Goal: Book appointment/travel/reservation

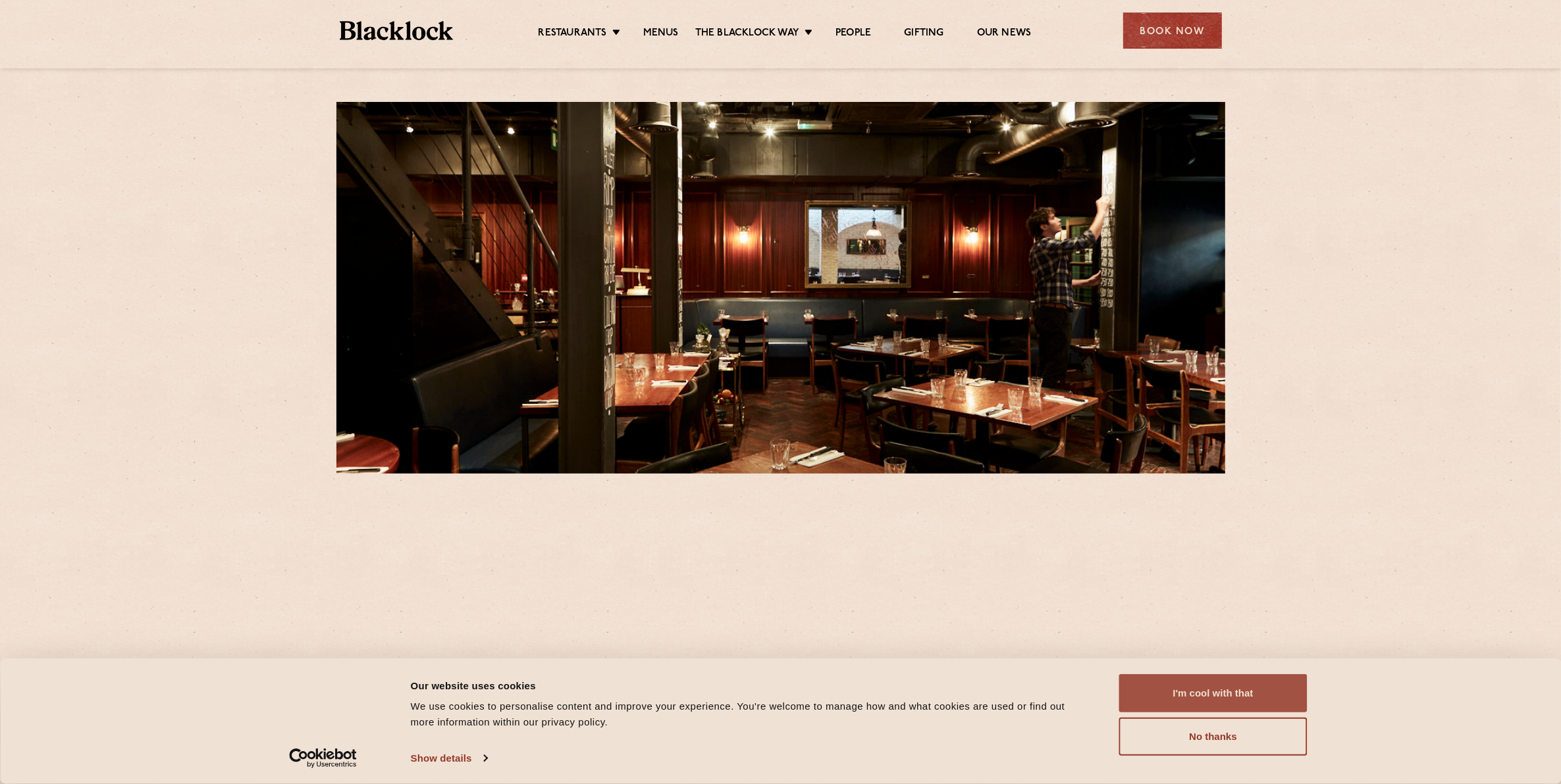
click at [1215, 696] on button "I'm cool with that" at bounding box center [1213, 693] width 188 height 38
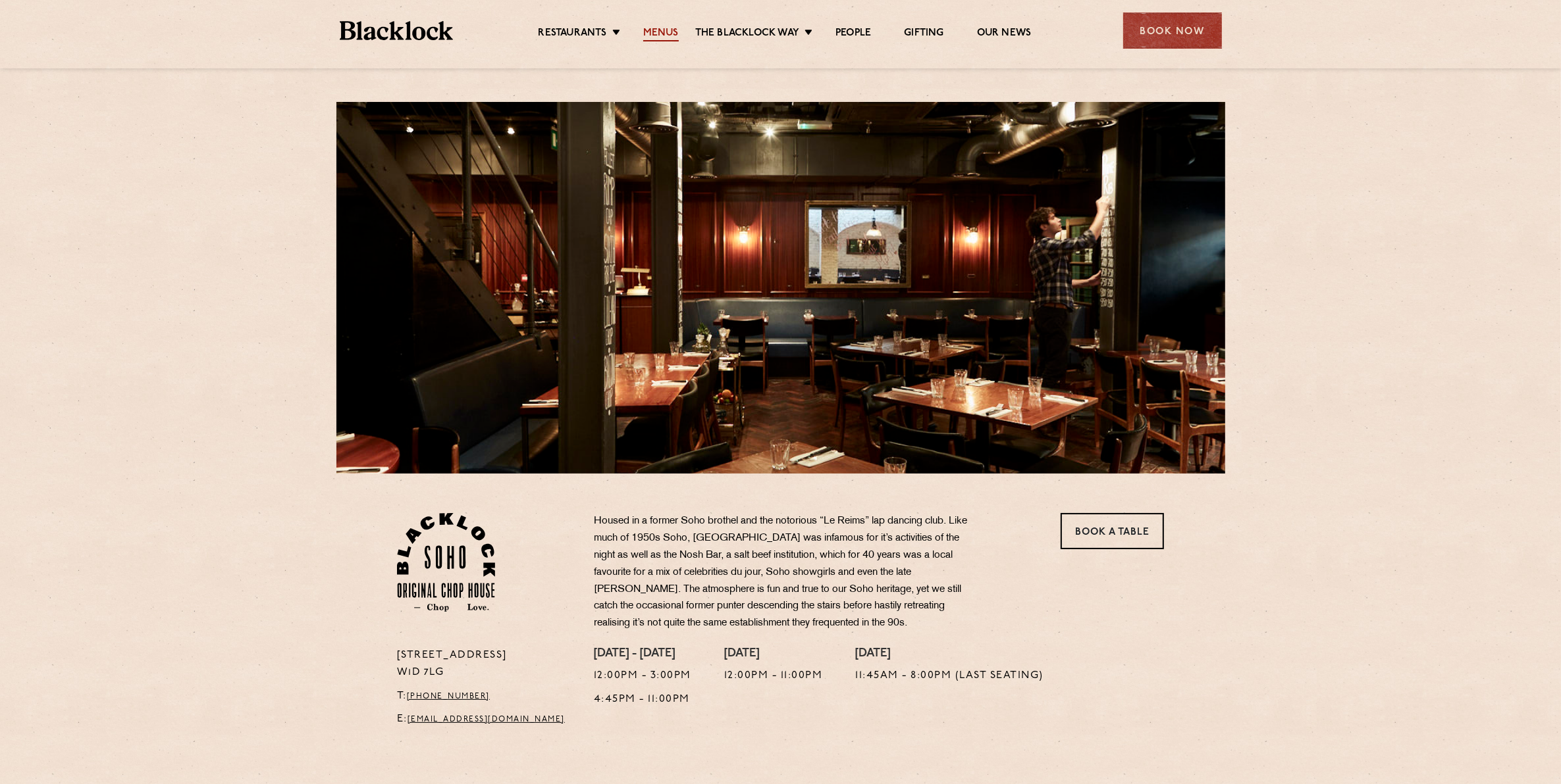
click at [656, 32] on link "Menus" at bounding box center [661, 34] width 36 height 15
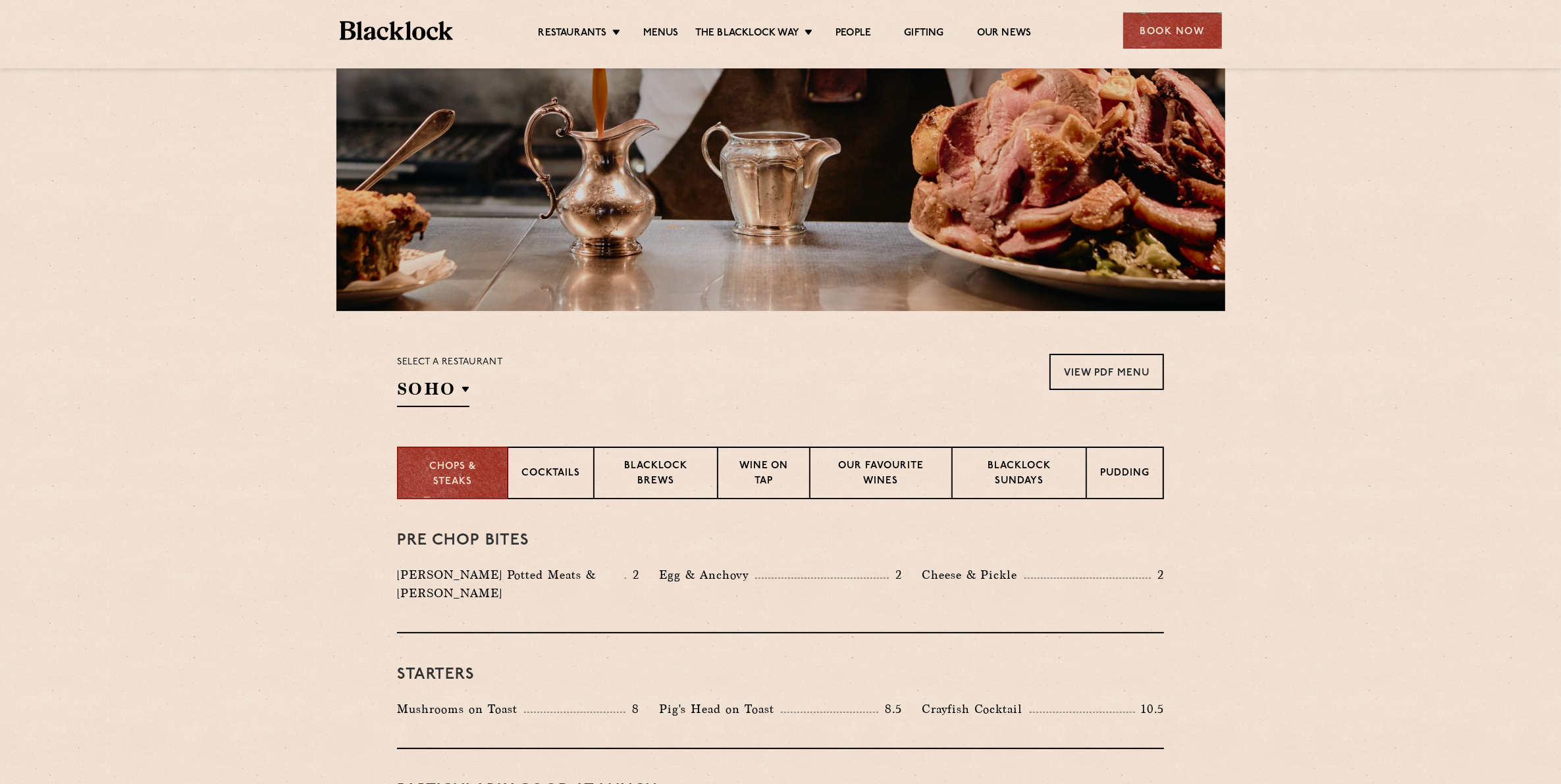
scroll to position [156, 0]
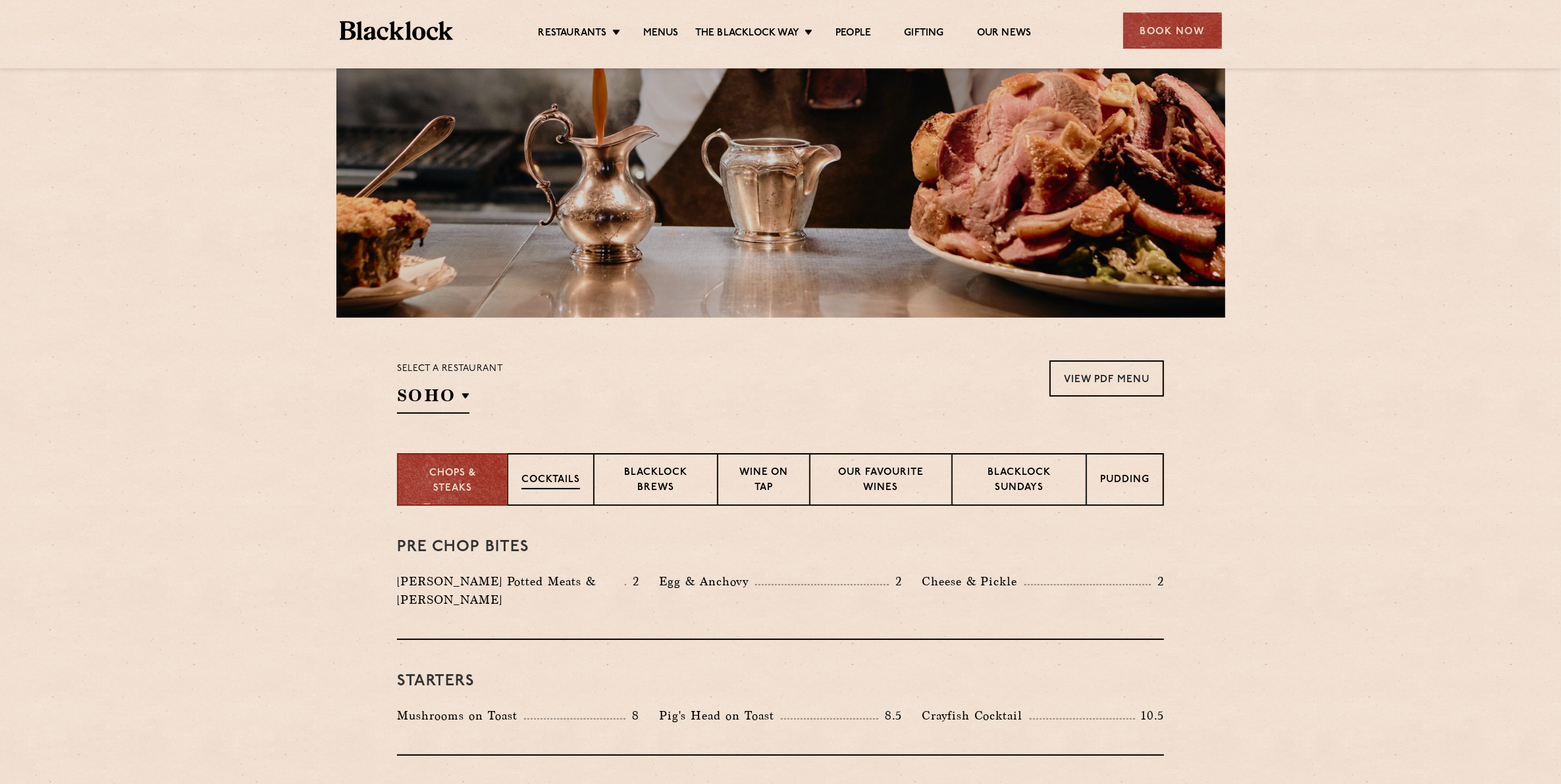
click at [558, 470] on div "Cocktails" at bounding box center [551, 479] width 86 height 52
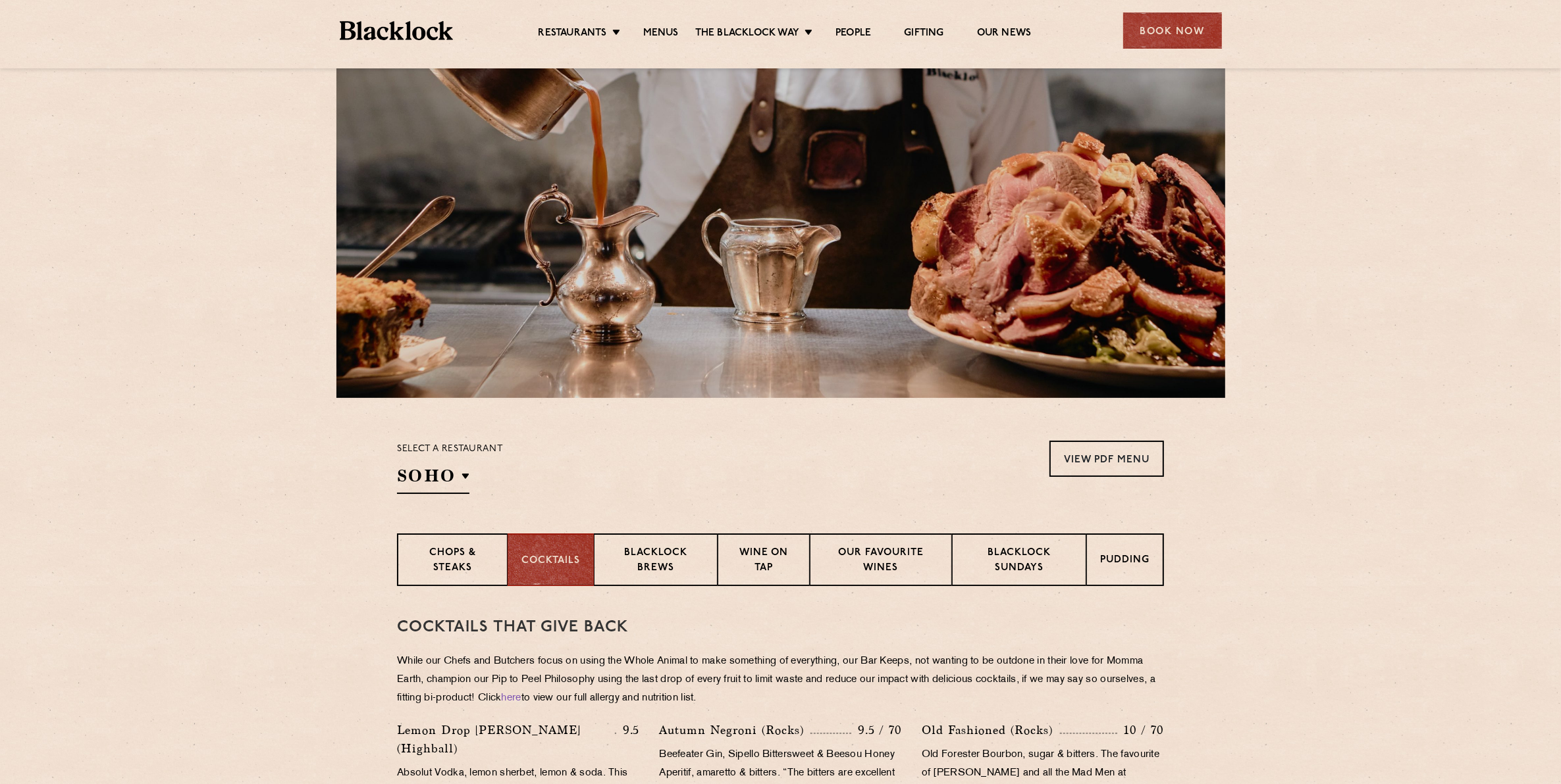
scroll to position [0, 0]
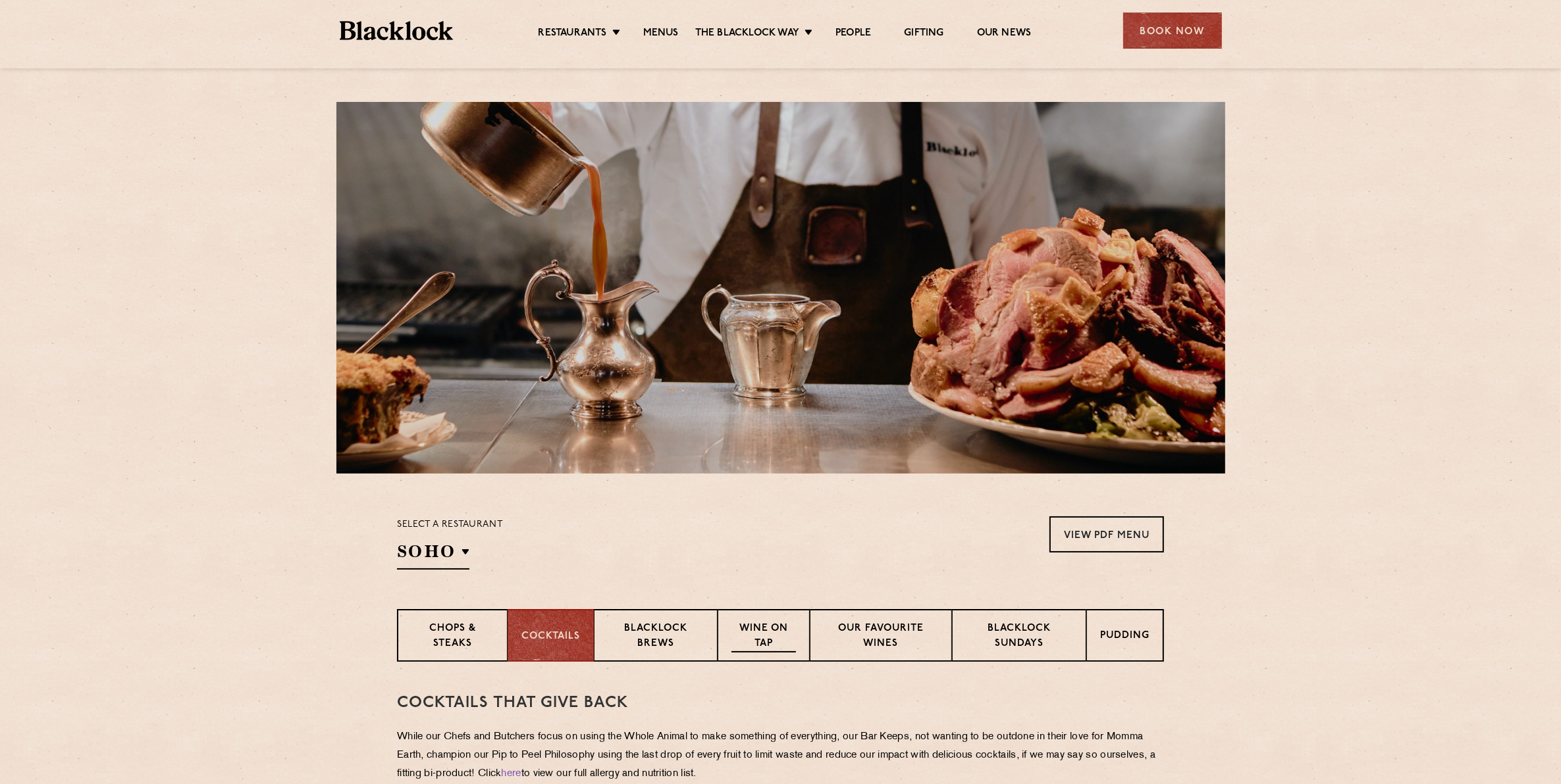
click at [759, 624] on p "Wine on Tap" at bounding box center [763, 637] width 64 height 31
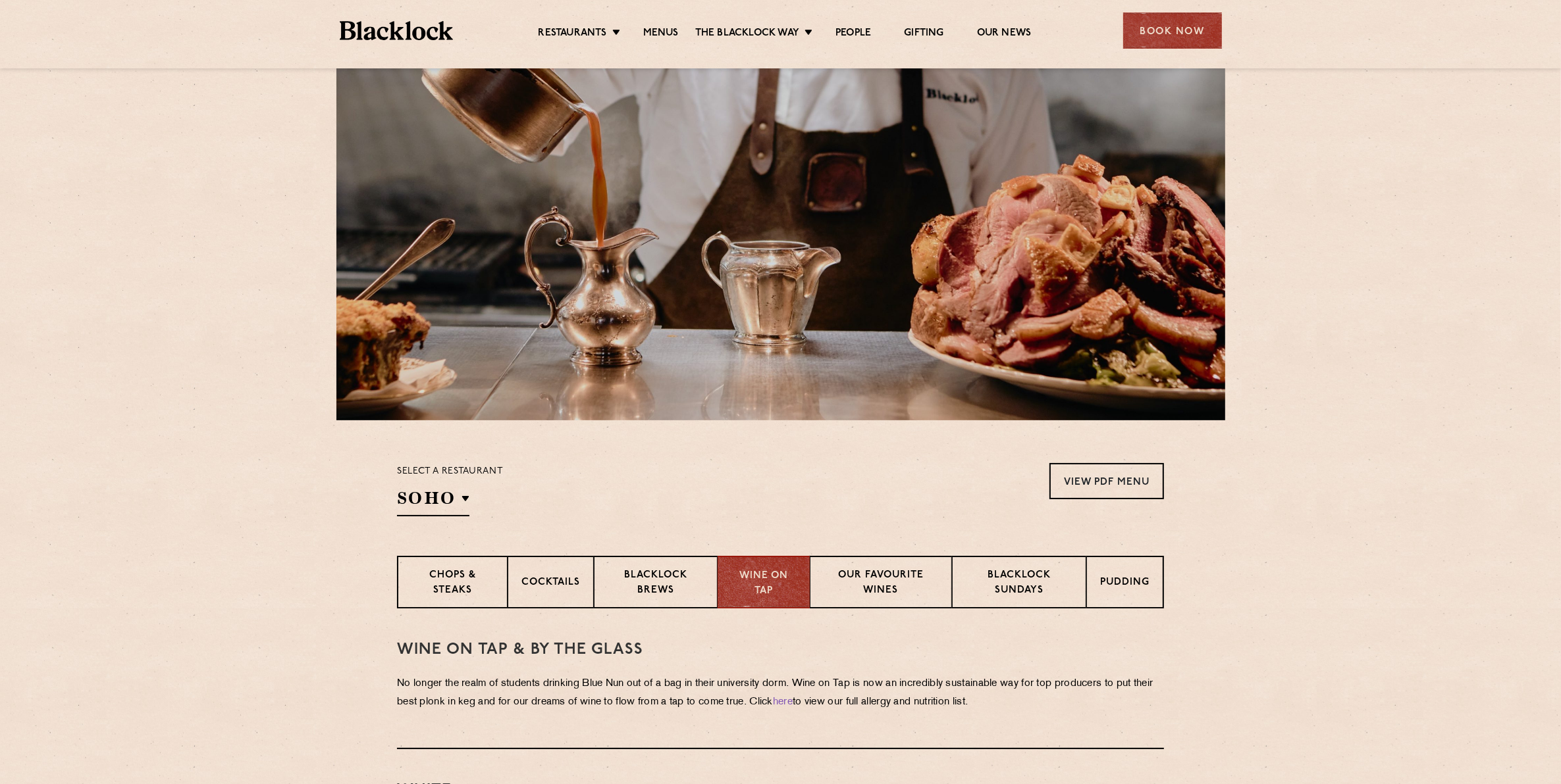
scroll to position [82, 0]
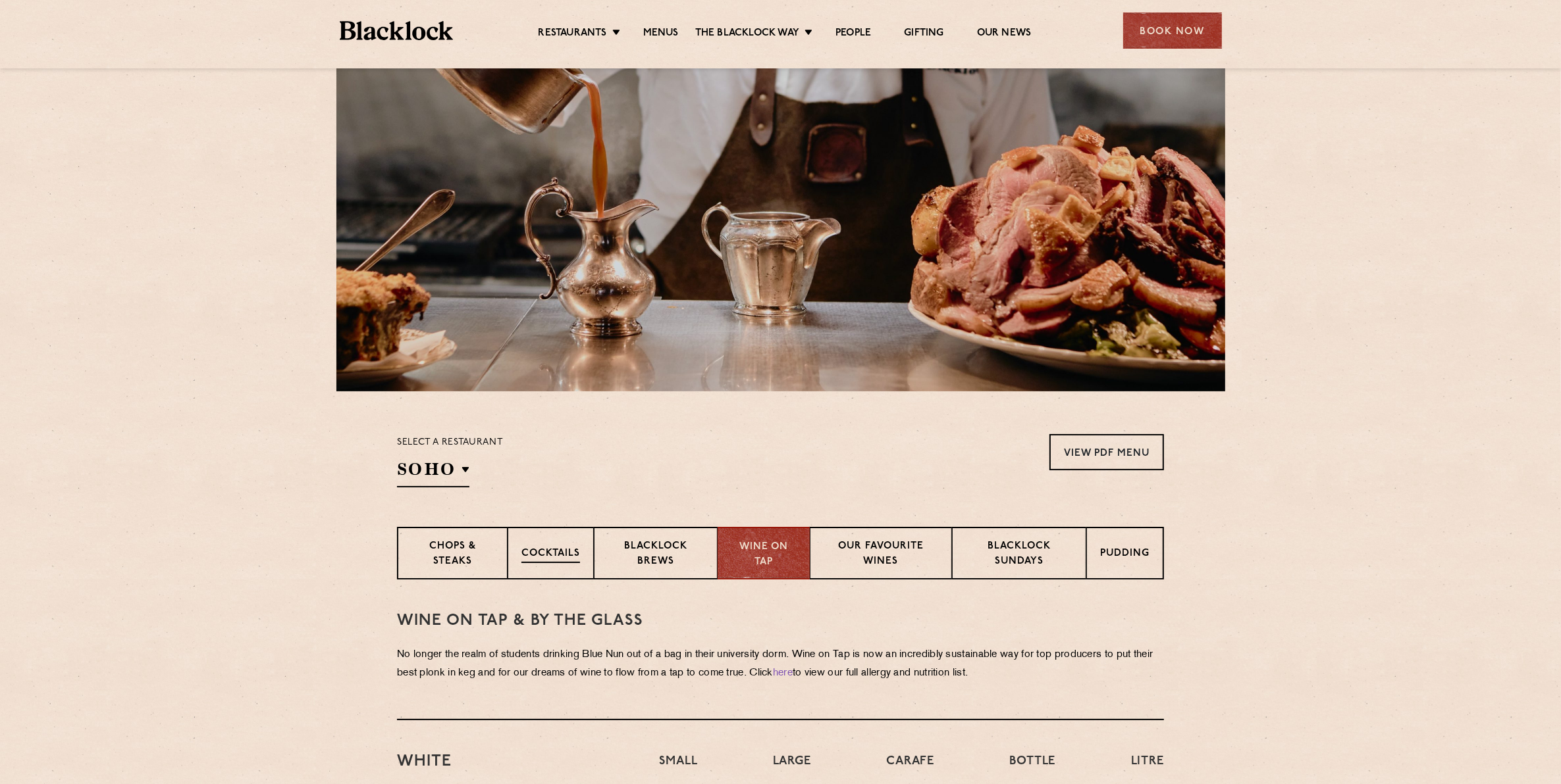
click at [554, 559] on p "Cocktails" at bounding box center [551, 555] width 58 height 17
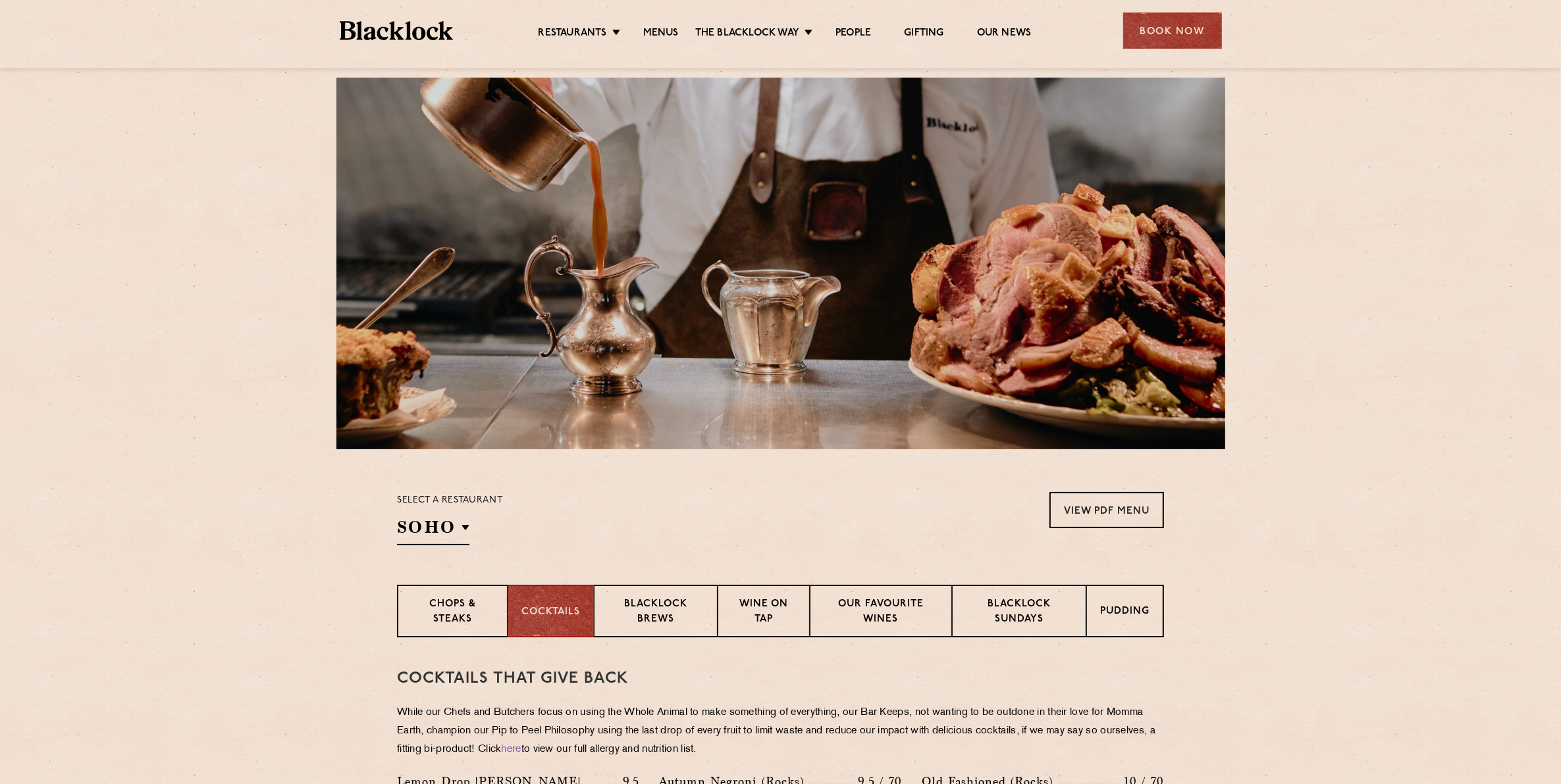
scroll to position [0, 0]
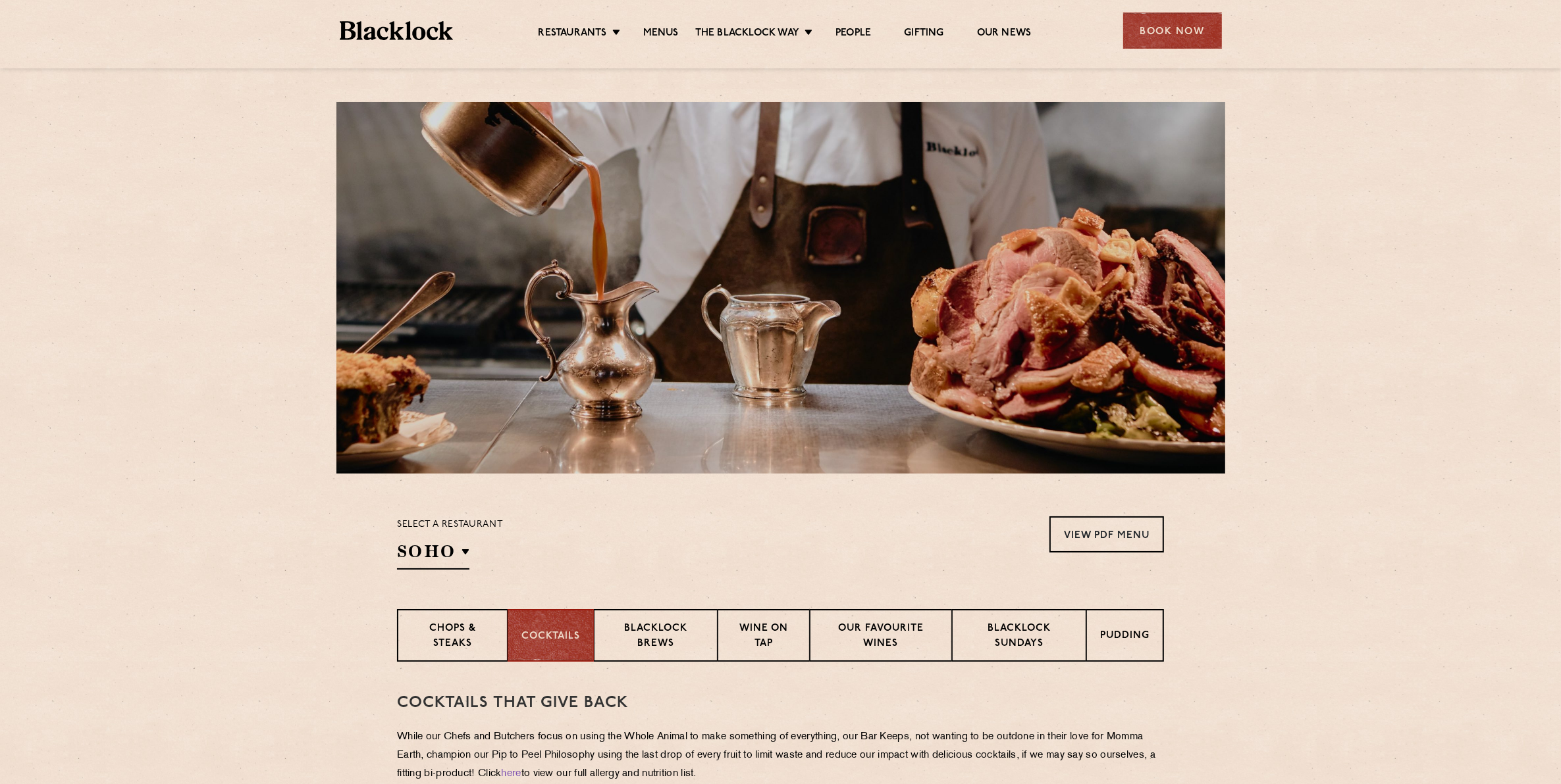
click at [1147, 25] on div "Book Now" at bounding box center [1172, 31] width 99 height 36
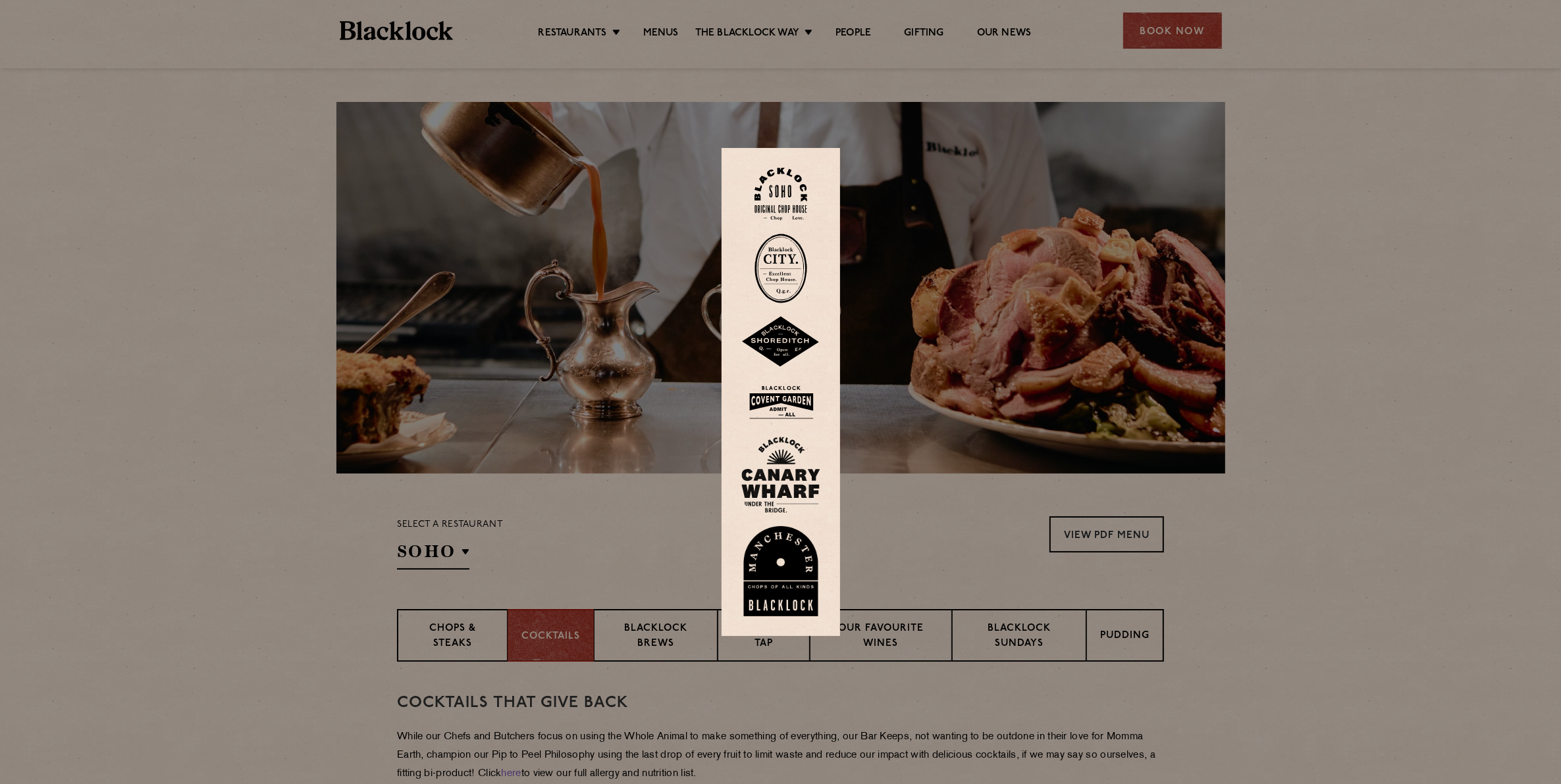
click at [777, 189] on img at bounding box center [780, 194] width 52 height 53
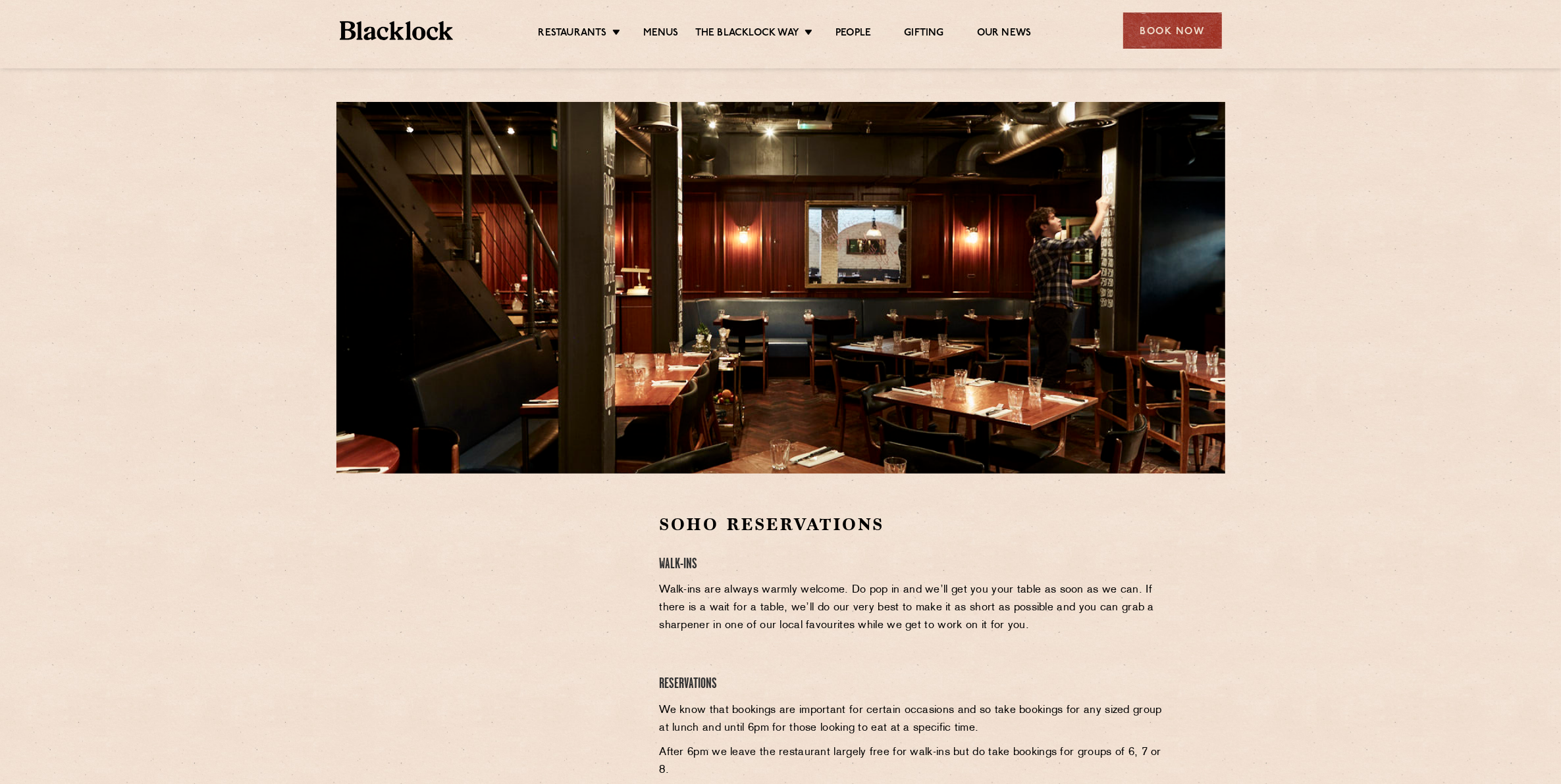
scroll to position [165, 0]
